Goal: Entertainment & Leisure: Consume media (video, audio)

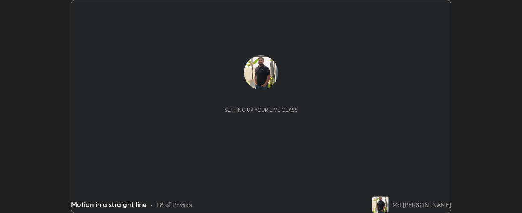
scroll to position [213, 521]
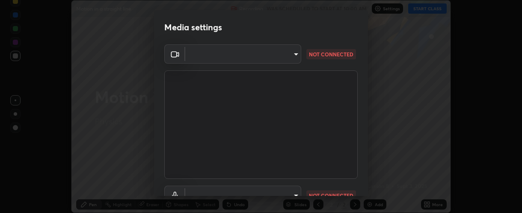
type input "37ff3dccddb3ae812b87417f3f546ef35516c4b54d471f30ebd420330c5d8ca5"
type input "default"
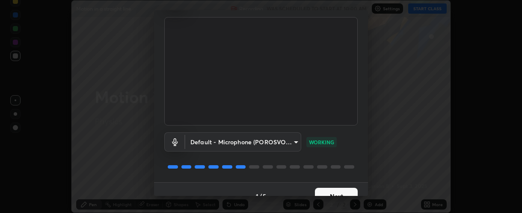
scroll to position [61, 0]
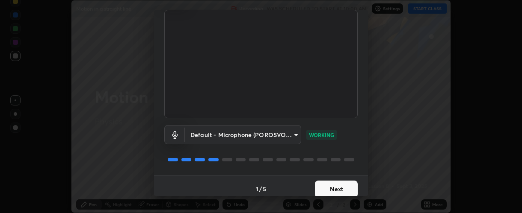
click at [342, 189] on button "Next" at bounding box center [336, 189] width 43 height 17
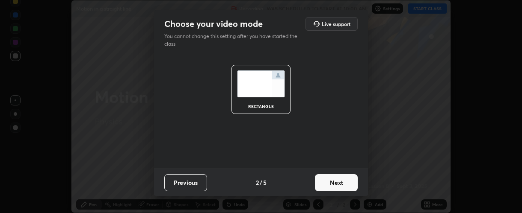
scroll to position [0, 0]
click at [352, 184] on button "Next" at bounding box center [336, 182] width 43 height 17
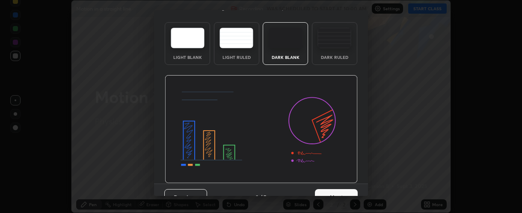
scroll to position [43, 0]
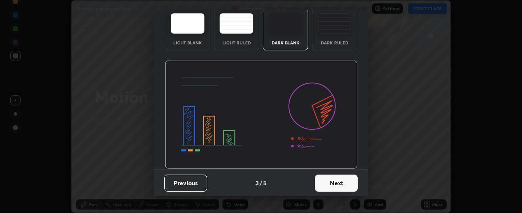
click at [342, 183] on button "Next" at bounding box center [336, 183] width 43 height 17
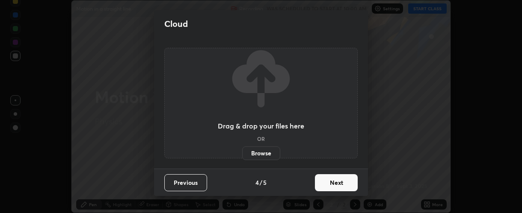
scroll to position [0, 0]
click at [349, 185] on button "Next" at bounding box center [336, 182] width 43 height 17
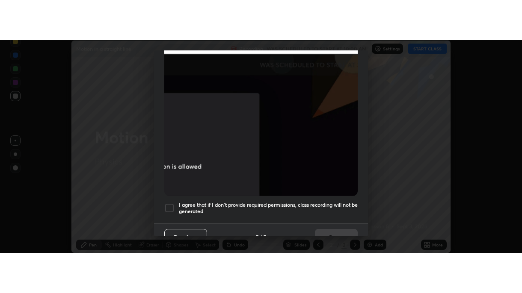
scroll to position [242, 0]
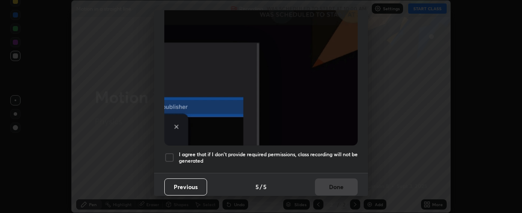
click at [168, 153] on div at bounding box center [169, 158] width 10 height 10
click at [332, 182] on button "Done" at bounding box center [336, 187] width 43 height 17
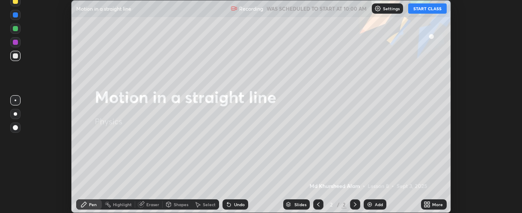
click at [427, 204] on icon at bounding box center [428, 203] width 2 height 2
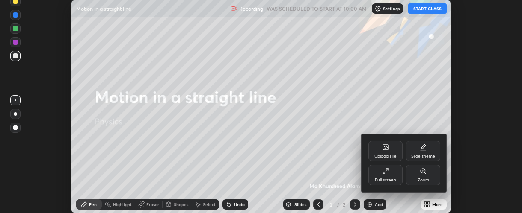
click at [383, 172] on icon at bounding box center [385, 171] width 7 height 7
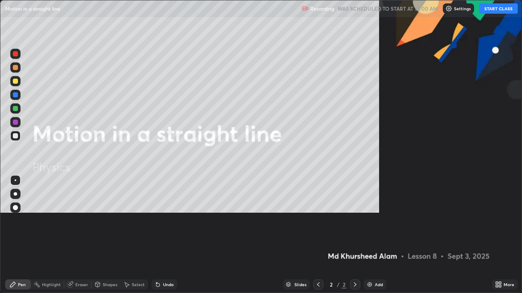
scroll to position [293, 522]
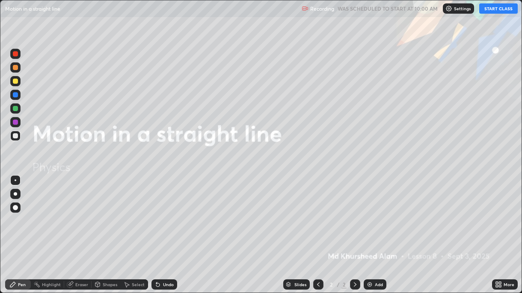
click at [494, 9] on button "START CLASS" at bounding box center [498, 8] width 38 height 10
click at [371, 213] on img at bounding box center [369, 284] width 7 height 7
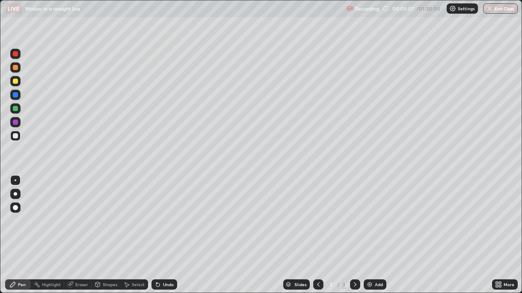
click at [163, 213] on div "Undo" at bounding box center [168, 285] width 11 height 4
click at [165, 213] on div "Undo" at bounding box center [168, 285] width 11 height 4
click at [160, 213] on div "Undo" at bounding box center [164, 285] width 26 height 10
click at [164, 213] on div "Undo" at bounding box center [168, 285] width 11 height 4
click at [77, 213] on div "Eraser" at bounding box center [81, 285] width 13 height 4
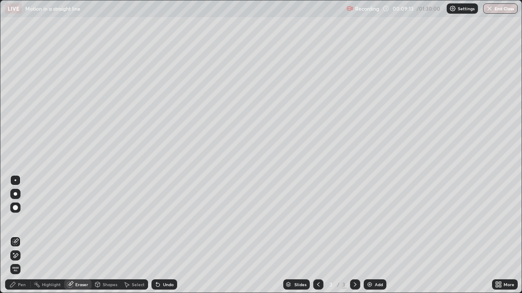
click at [22, 213] on div "Pen" at bounding box center [22, 285] width 8 height 4
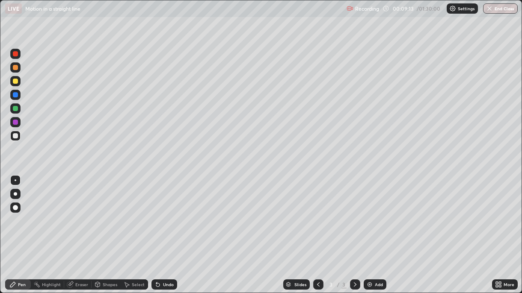
click at [18, 120] on div at bounding box center [15, 122] width 10 height 10
click at [372, 213] on img at bounding box center [369, 284] width 7 height 7
click at [58, 213] on div "Highlight" at bounding box center [47, 284] width 33 height 17
click at [163, 213] on div "Undo" at bounding box center [168, 285] width 11 height 4
click at [16, 213] on icon at bounding box center [12, 284] width 7 height 7
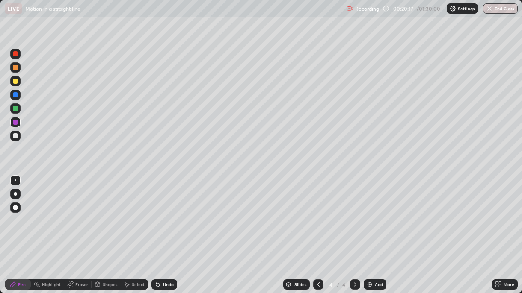
click at [14, 83] on div at bounding box center [15, 81] width 5 height 5
click at [372, 213] on div "Add" at bounding box center [374, 285] width 23 height 10
click at [20, 95] on div at bounding box center [15, 95] width 10 height 10
click at [377, 213] on div "Add" at bounding box center [379, 285] width 8 height 4
click at [198, 17] on div "LIVE Motion in a straight line" at bounding box center [174, 8] width 338 height 17
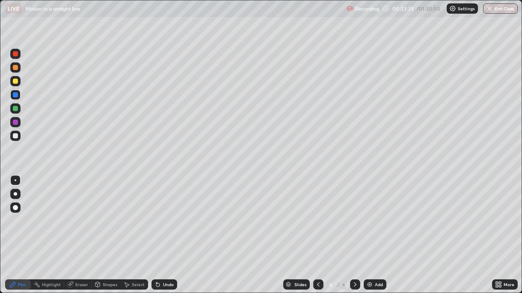
click at [13, 124] on div at bounding box center [15, 122] width 5 height 5
click at [18, 97] on div at bounding box center [15, 95] width 10 height 10
click at [74, 213] on div "Eraser" at bounding box center [77, 285] width 27 height 10
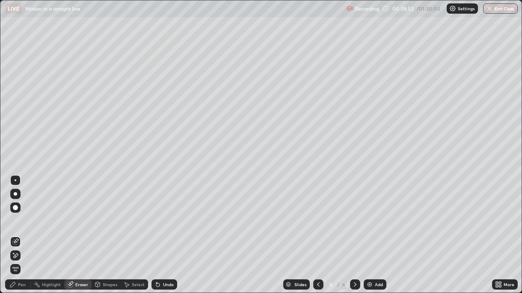
click at [19, 213] on div "Pen" at bounding box center [18, 285] width 26 height 10
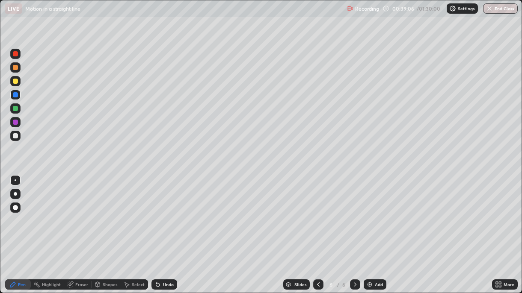
click at [76, 213] on div "Eraser" at bounding box center [81, 285] width 13 height 4
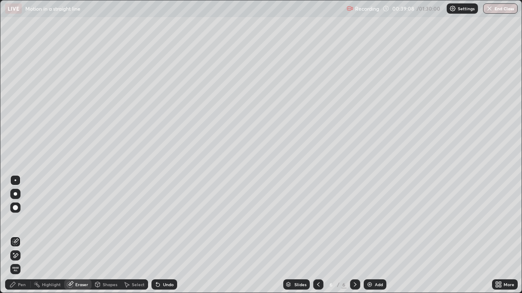
click at [14, 213] on icon at bounding box center [12, 284] width 7 height 7
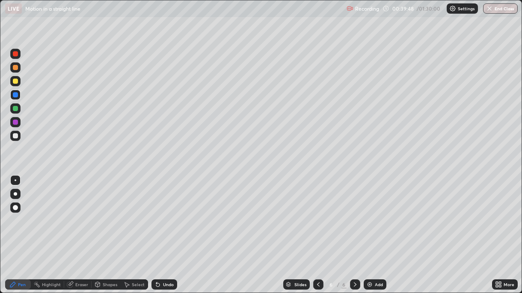
click at [160, 213] on div "Undo" at bounding box center [164, 285] width 26 height 10
click at [78, 213] on div "Eraser" at bounding box center [81, 285] width 13 height 4
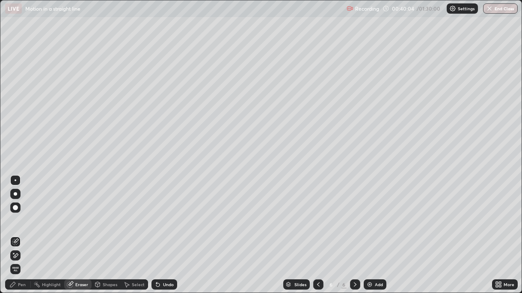
click at [44, 213] on div "Highlight" at bounding box center [51, 285] width 19 height 4
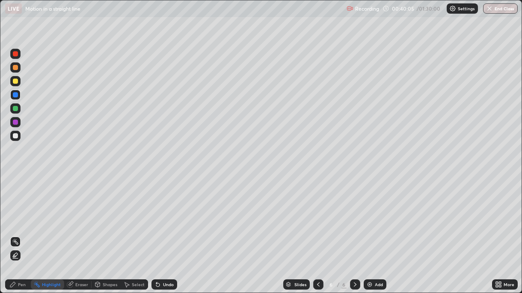
click at [18, 213] on div "Pen" at bounding box center [22, 285] width 8 height 4
click at [16, 122] on div at bounding box center [15, 122] width 5 height 5
click at [15, 109] on div at bounding box center [15, 108] width 5 height 5
click at [366, 213] on img at bounding box center [369, 284] width 7 height 7
click at [367, 213] on div "Add" at bounding box center [374, 285] width 23 height 10
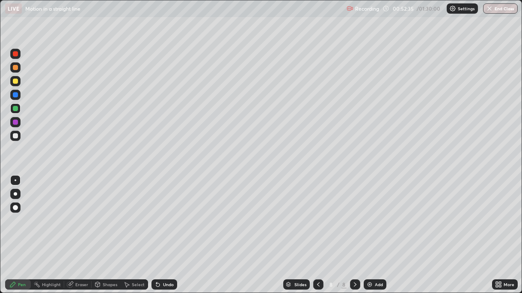
click at [163, 213] on div "Undo" at bounding box center [168, 285] width 11 height 4
click at [74, 213] on div "Eraser" at bounding box center [77, 285] width 27 height 10
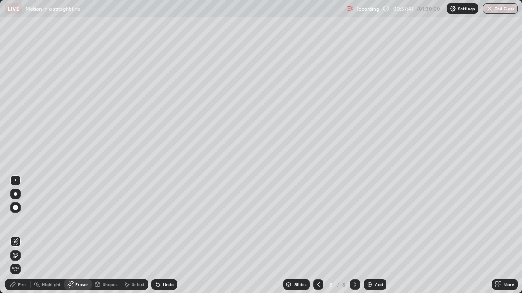
click at [16, 213] on span "Erase all" at bounding box center [15, 269] width 9 height 5
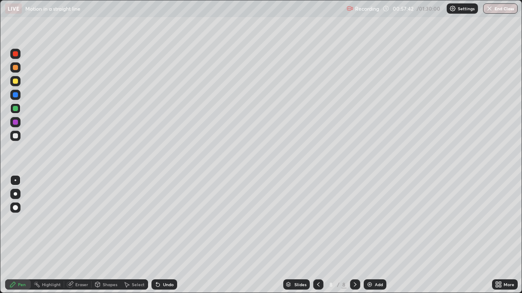
click at [20, 213] on div "Pen" at bounding box center [18, 285] width 26 height 10
click at [74, 213] on div "Eraser" at bounding box center [77, 285] width 27 height 10
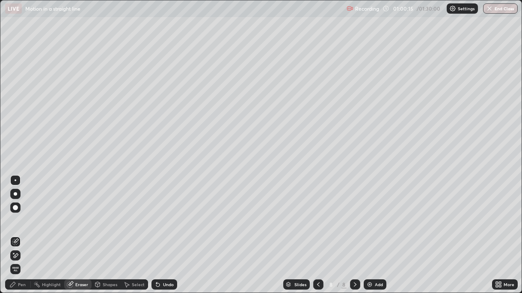
click at [11, 213] on icon at bounding box center [12, 284] width 7 height 7
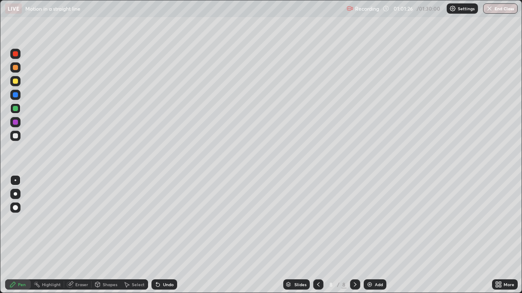
click at [167, 213] on div "Undo" at bounding box center [168, 285] width 11 height 4
click at [372, 213] on img at bounding box center [369, 284] width 7 height 7
click at [163, 213] on div "Undo" at bounding box center [168, 285] width 11 height 4
click at [159, 213] on icon at bounding box center [157, 284] width 7 height 7
click at [375, 213] on div "Add" at bounding box center [379, 285] width 8 height 4
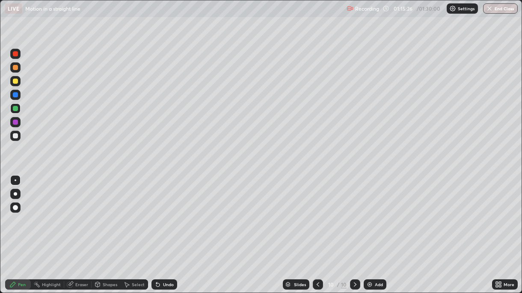
click at [161, 213] on div "Undo" at bounding box center [164, 285] width 26 height 10
click at [156, 213] on icon at bounding box center [157, 284] width 3 height 3
click at [163, 213] on div "Undo" at bounding box center [168, 285] width 11 height 4
click at [161, 213] on div "Undo" at bounding box center [164, 285] width 26 height 10
click at [162, 213] on div "Undo" at bounding box center [164, 285] width 26 height 10
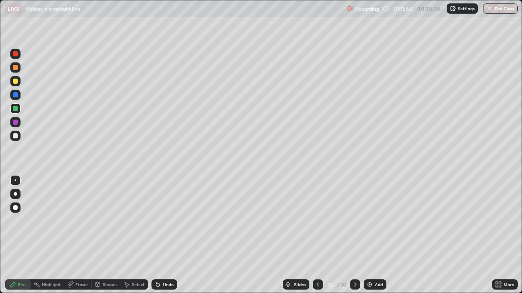
click at [165, 213] on div "Undo" at bounding box center [168, 285] width 11 height 4
click at [165, 213] on div "Undo" at bounding box center [164, 285] width 26 height 10
click at [317, 213] on icon at bounding box center [317, 284] width 7 height 7
click at [354, 213] on icon at bounding box center [354, 284] width 7 height 7
click at [313, 213] on div at bounding box center [318, 285] width 10 height 10
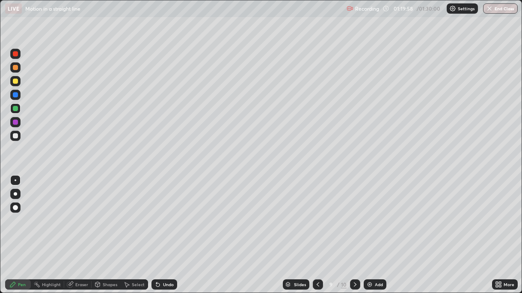
click at [350, 213] on div at bounding box center [355, 285] width 10 height 10
click at [316, 213] on icon at bounding box center [317, 284] width 7 height 7
click at [490, 11] on img "button" at bounding box center [489, 8] width 7 height 7
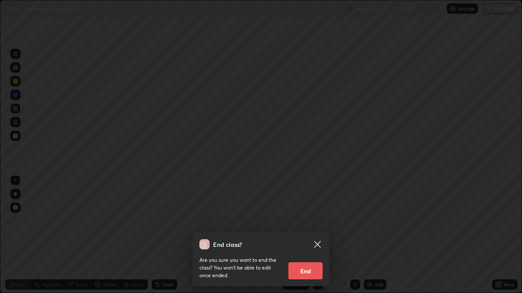
click at [301, 213] on button "End" at bounding box center [305, 271] width 34 height 17
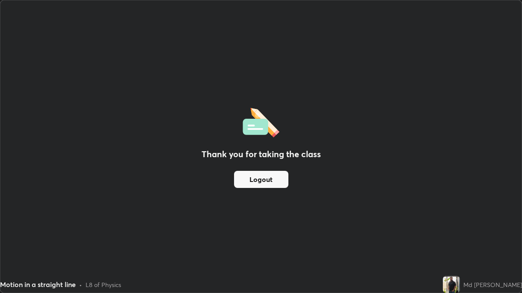
click at [271, 182] on button "Logout" at bounding box center [261, 179] width 54 height 17
click at [271, 178] on button "Logout" at bounding box center [261, 179] width 54 height 17
click at [271, 179] on button "Logout" at bounding box center [261, 179] width 54 height 17
click at [271, 177] on button "Logout" at bounding box center [261, 179] width 54 height 17
click at [270, 178] on button "Logout" at bounding box center [261, 179] width 54 height 17
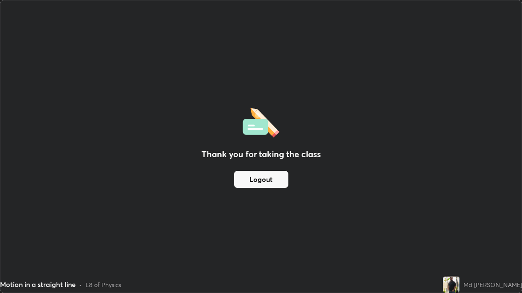
click at [267, 183] on button "Logout" at bounding box center [261, 179] width 54 height 17
click at [248, 213] on div "Thank you for taking the class Logout" at bounding box center [260, 146] width 521 height 292
